Goal: Task Accomplishment & Management: Manage account settings

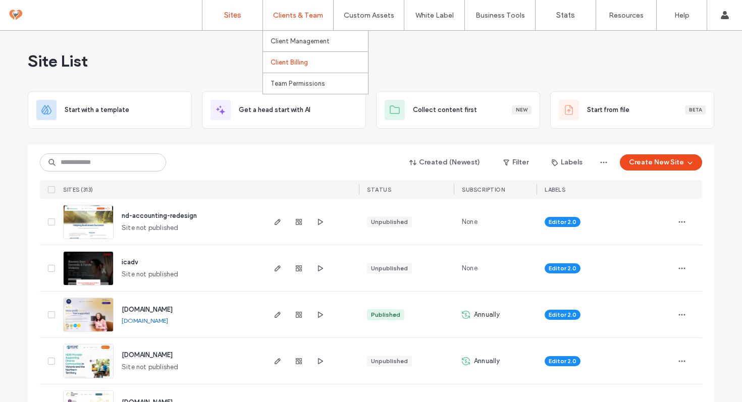
click at [297, 63] on label "Client Billing" at bounding box center [289, 63] width 37 height 8
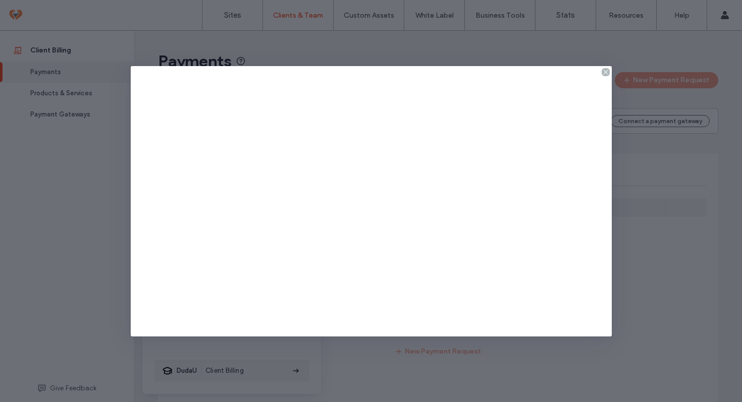
click at [606, 71] on icon at bounding box center [606, 72] width 8 height 8
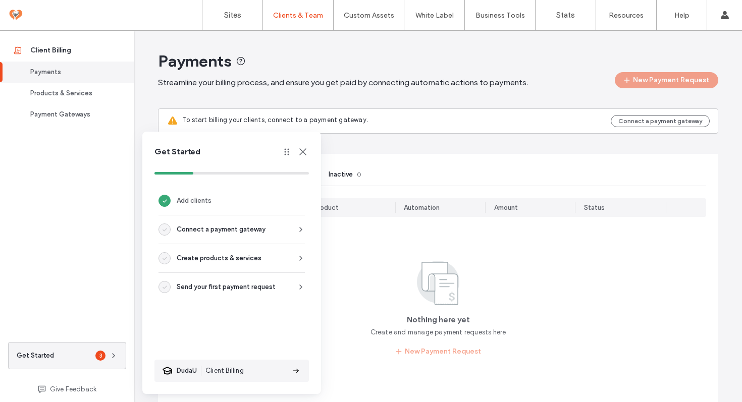
click at [302, 149] on icon at bounding box center [303, 152] width 12 height 12
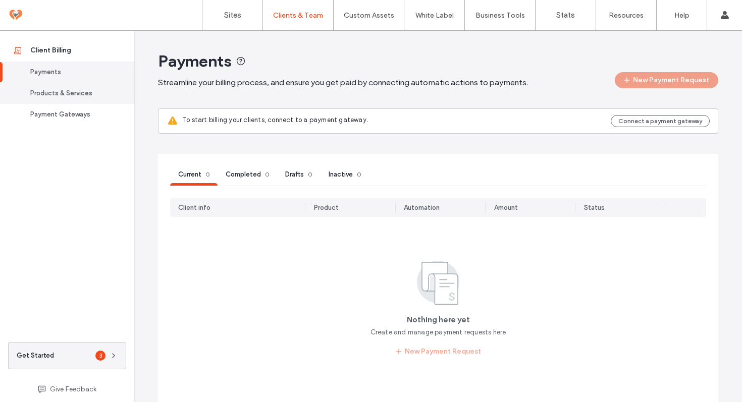
click at [65, 99] on link "Products & Services" at bounding box center [67, 93] width 134 height 21
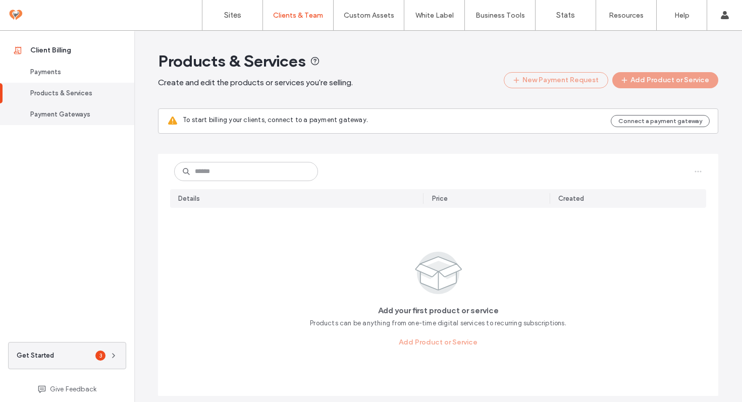
click at [63, 118] on div "Payment Gateways" at bounding box center [71, 115] width 83 height 10
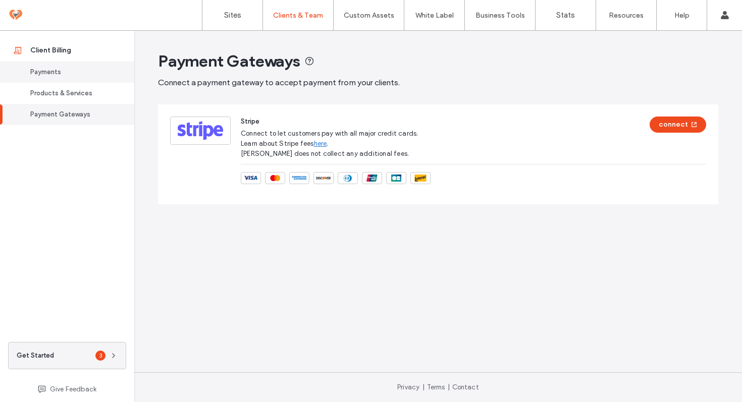
click at [57, 74] on div "Payments" at bounding box center [71, 72] width 83 height 10
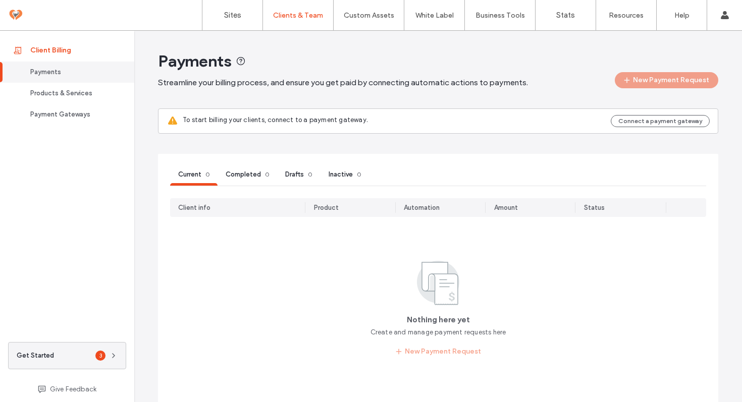
click at [64, 53] on div "Client Billing" at bounding box center [71, 50] width 83 height 10
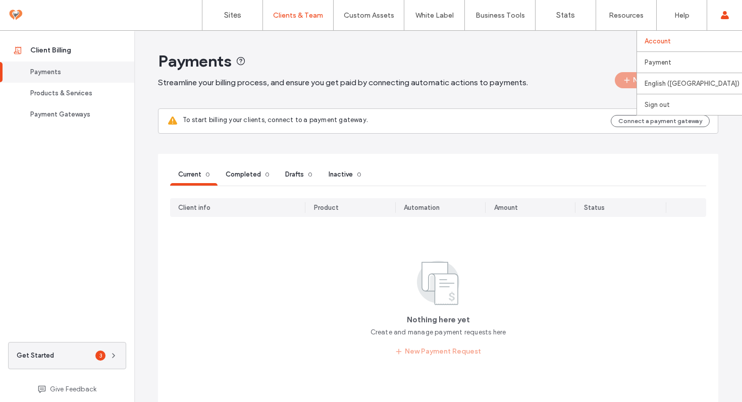
click at [670, 40] on label "Account" at bounding box center [658, 41] width 26 height 8
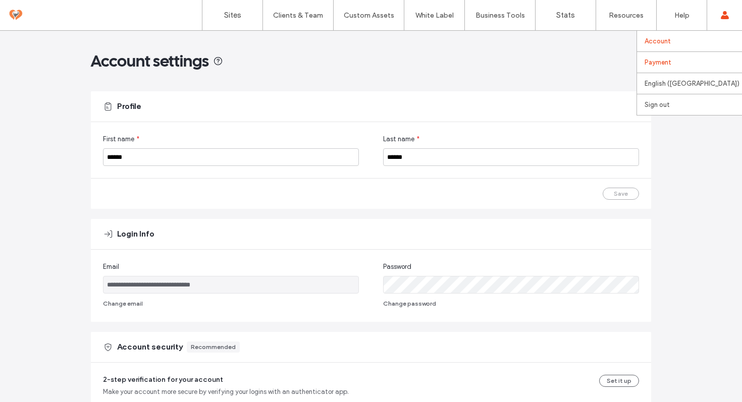
click at [655, 68] on link "Payment" at bounding box center [693, 62] width 97 height 21
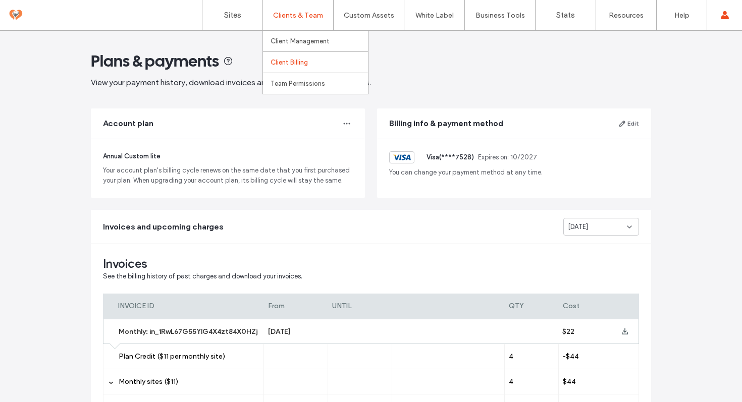
click at [307, 63] on label "Client Billing" at bounding box center [289, 63] width 37 height 8
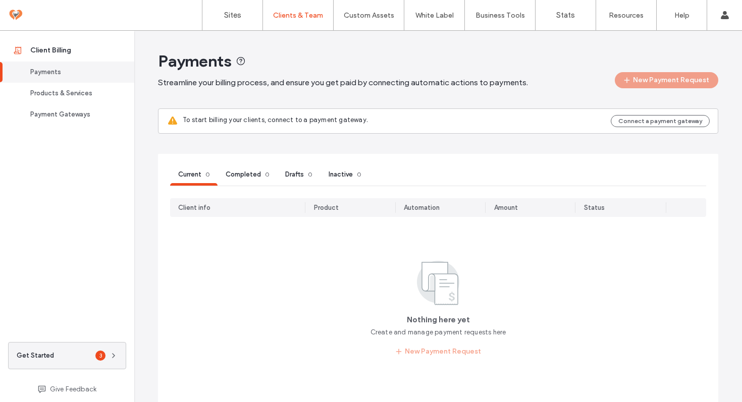
click at [355, 142] on main "Payments Streamline your billing process, and ensure you get paid by connecting…" at bounding box center [438, 245] width 560 height 429
click at [104, 158] on ul "Client Billing Payments Products & Services Payment Gateways" at bounding box center [67, 187] width 134 height 312
click at [70, 94] on div "Products & Services" at bounding box center [71, 93] width 83 height 10
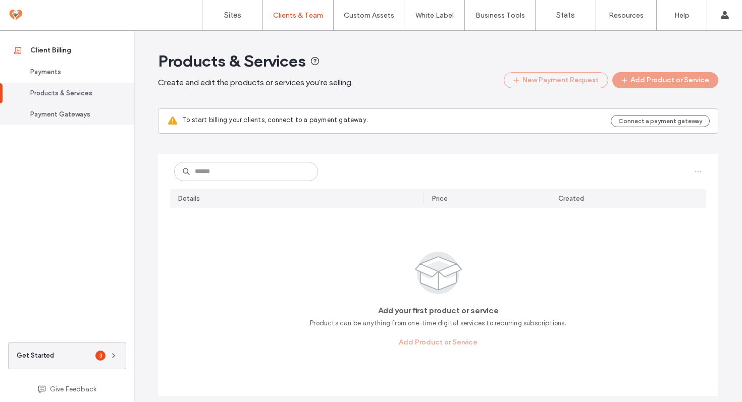
click at [74, 117] on div "Payment Gateways" at bounding box center [71, 115] width 83 height 10
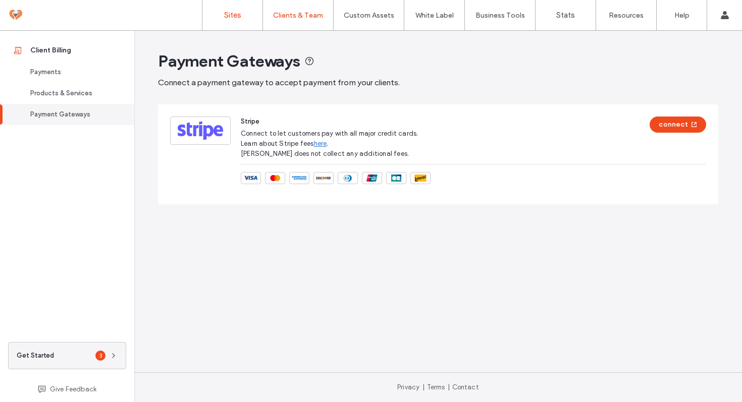
click at [229, 19] on label "Sites" at bounding box center [232, 15] width 17 height 9
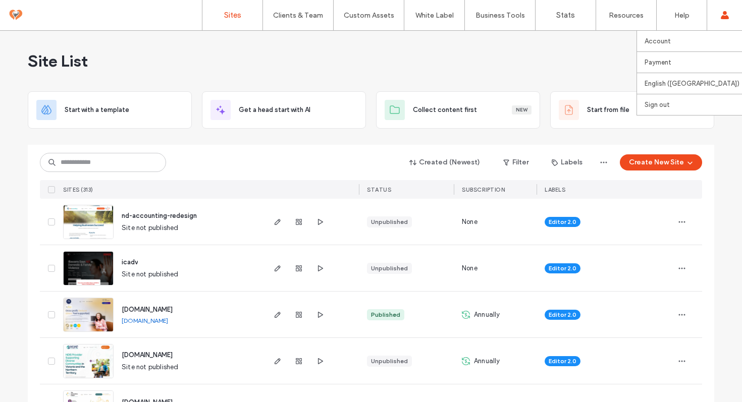
click at [726, 18] on use at bounding box center [725, 15] width 8 height 8
click at [663, 61] on label "Payment" at bounding box center [658, 63] width 27 height 8
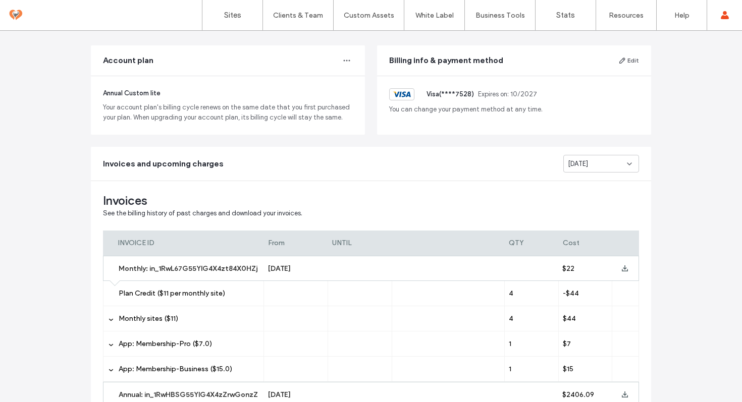
scroll to position [89, 0]
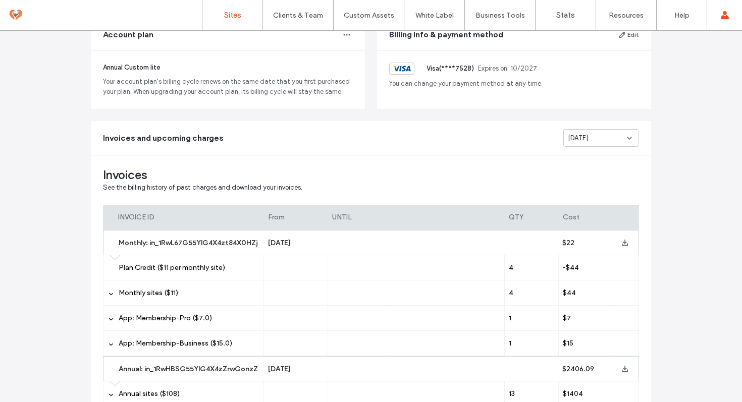
click at [239, 17] on label "Sites" at bounding box center [232, 15] width 17 height 9
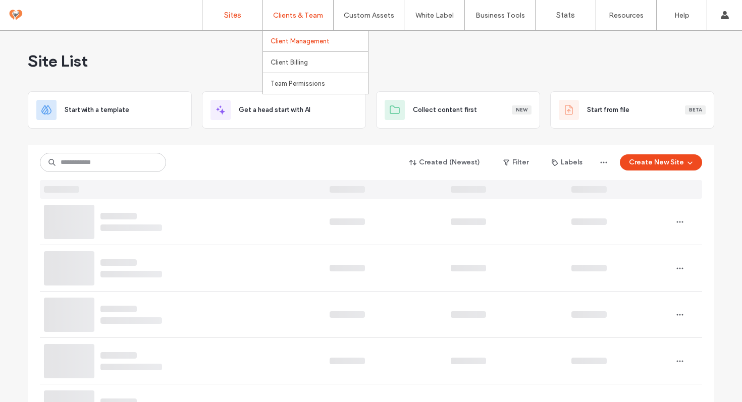
click at [297, 36] on link "Client Management" at bounding box center [319, 41] width 97 height 21
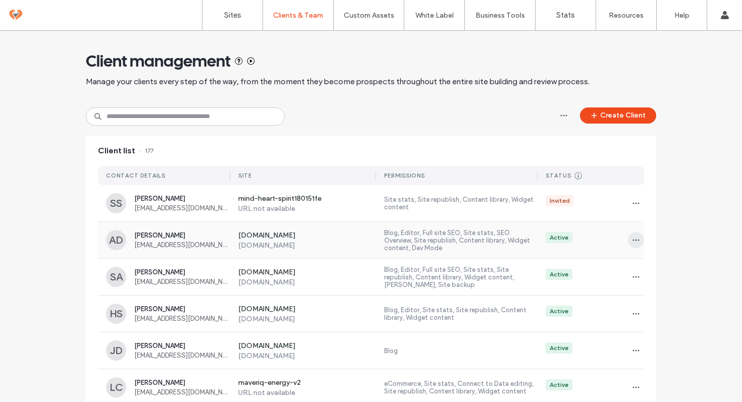
click at [635, 240] on use "button" at bounding box center [636, 241] width 7 height 2
click at [183, 235] on span "[PERSON_NAME]" at bounding box center [182, 236] width 96 height 8
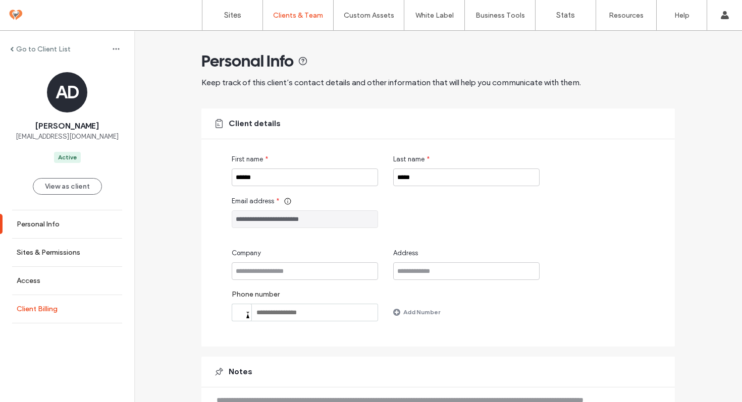
click at [57, 312] on label "Client Billing" at bounding box center [37, 309] width 41 height 9
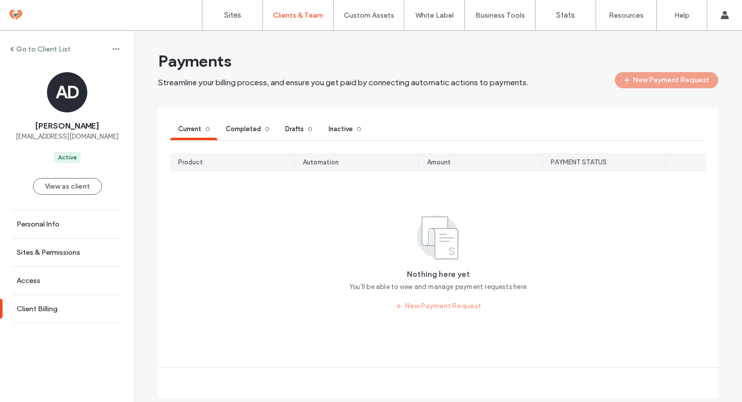
click at [303, 268] on div "Nothing here yet You'll be able to view and manage payment requests here New Pa…" at bounding box center [438, 264] width 536 height 102
